Goal: Task Accomplishment & Management: Manage account settings

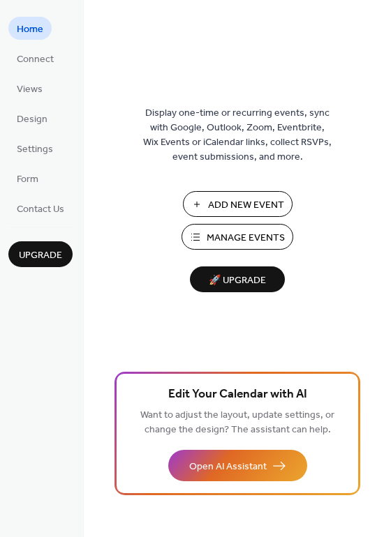
click at [235, 238] on span "Manage Events" at bounding box center [246, 238] width 78 height 15
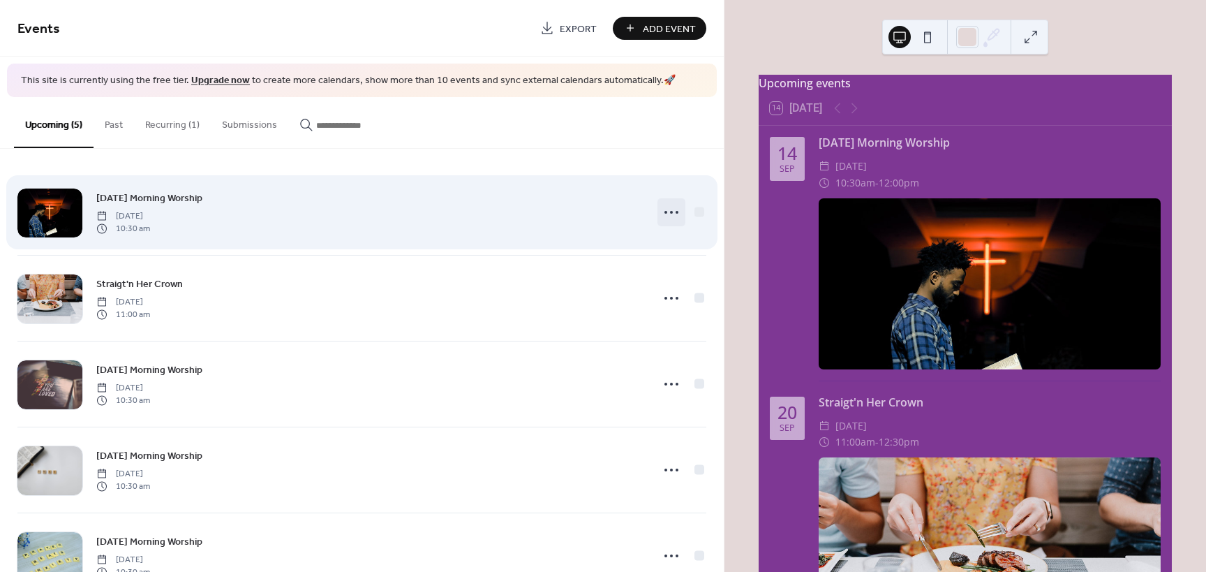
click at [660, 215] on icon at bounding box center [671, 212] width 22 height 22
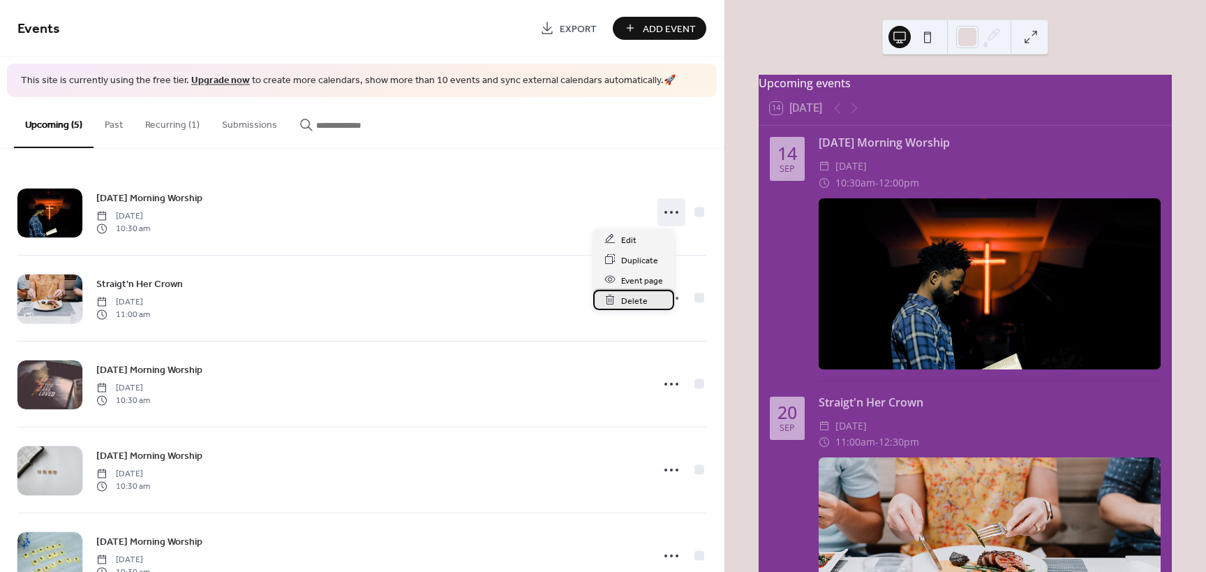
click at [622, 297] on span "Delete" at bounding box center [634, 300] width 27 height 15
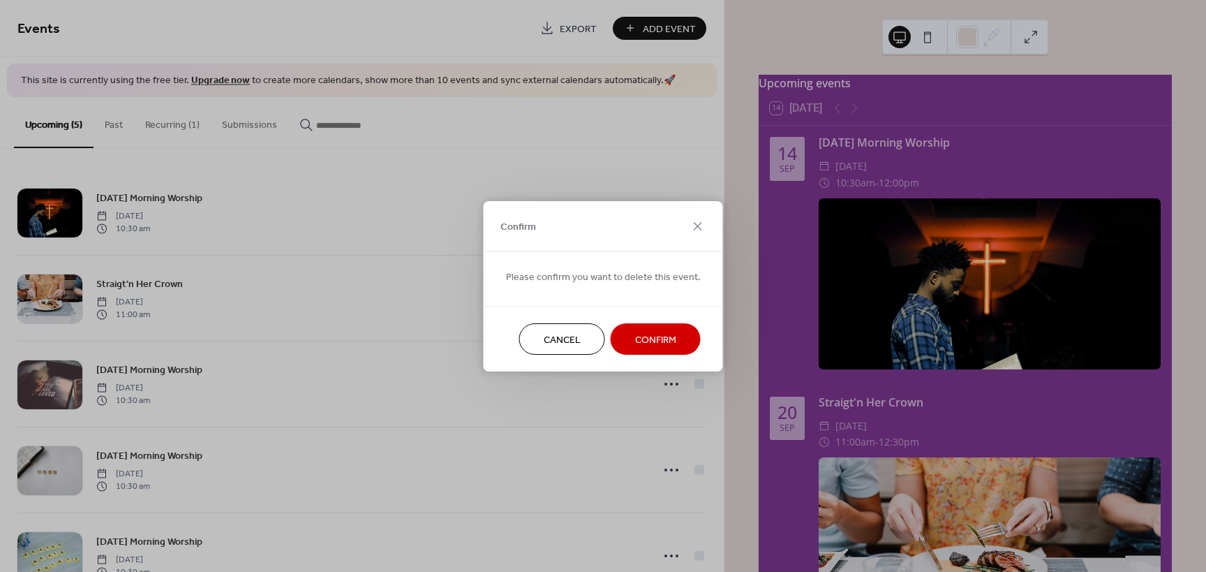
click at [637, 339] on span "Confirm" at bounding box center [655, 339] width 41 height 15
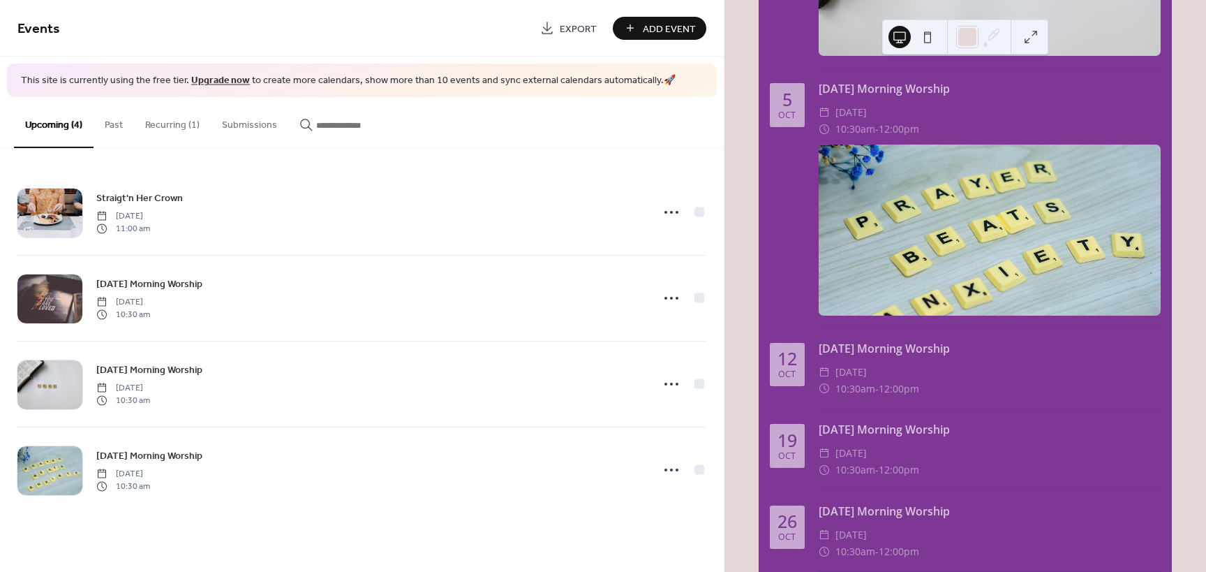
scroll to position [879, 0]
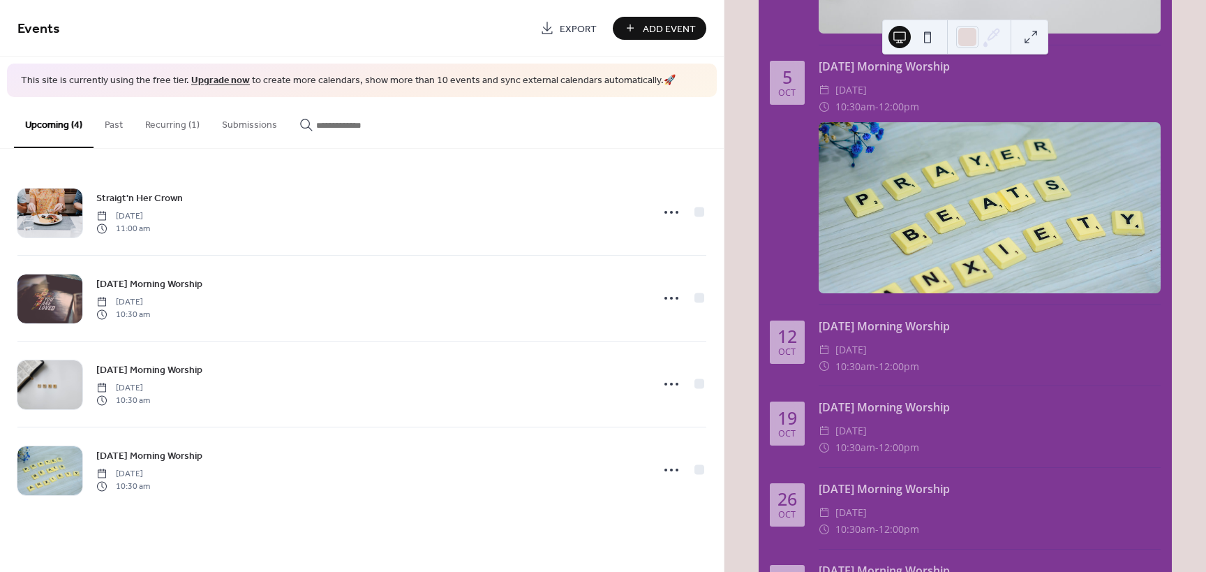
click at [175, 129] on button "Recurring (1)" at bounding box center [172, 122] width 77 height 50
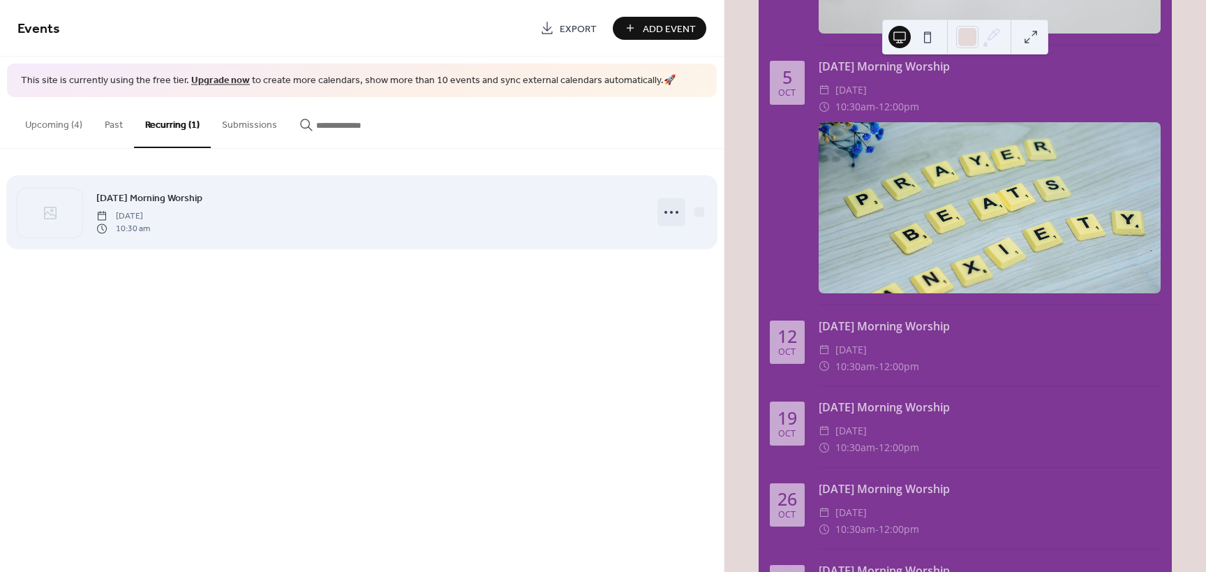
click at [667, 215] on icon at bounding box center [671, 212] width 22 height 22
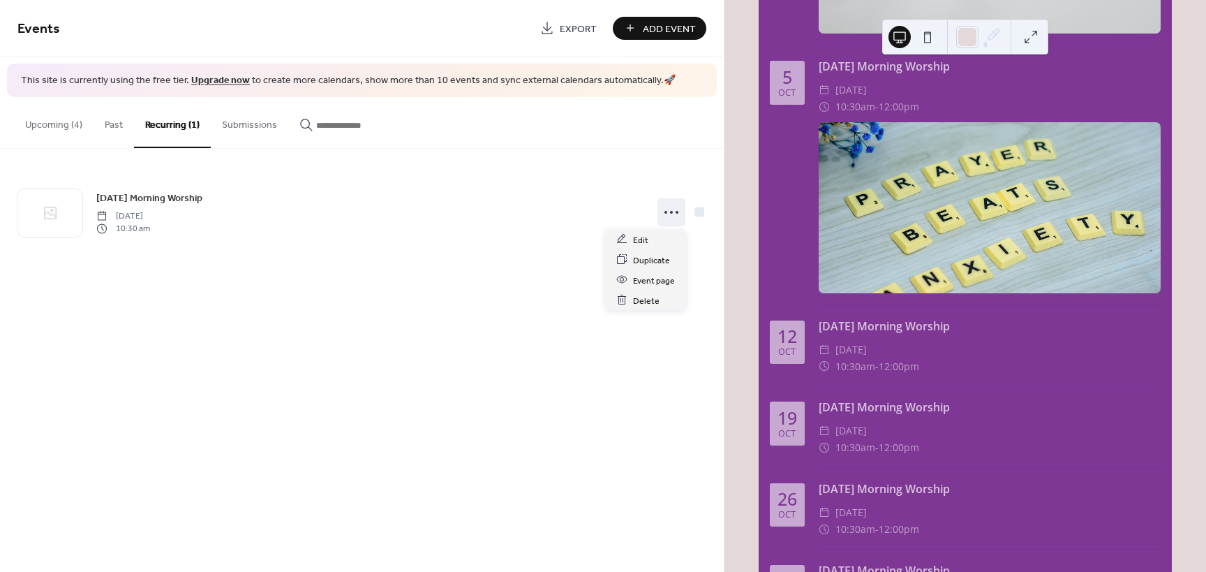
click at [509, 369] on div "Events Export Add Event This site is currently using the free tier. Upgrade now…" at bounding box center [362, 286] width 724 height 572
click at [70, 124] on button "Upcoming (4)" at bounding box center [54, 122] width 80 height 50
